Goal: Information Seeking & Learning: Learn about a topic

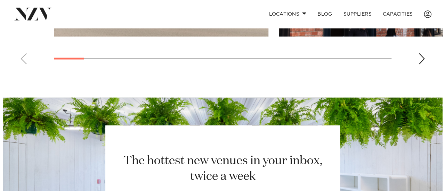
scroll to position [452, 0]
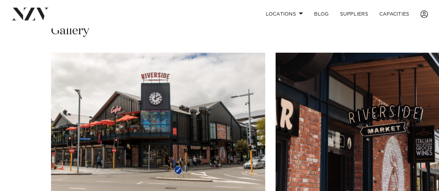
click at [392, 111] on img "2 / 17" at bounding box center [383, 131] width 214 height 157
